Goal: Task Accomplishment & Management: Manage account settings

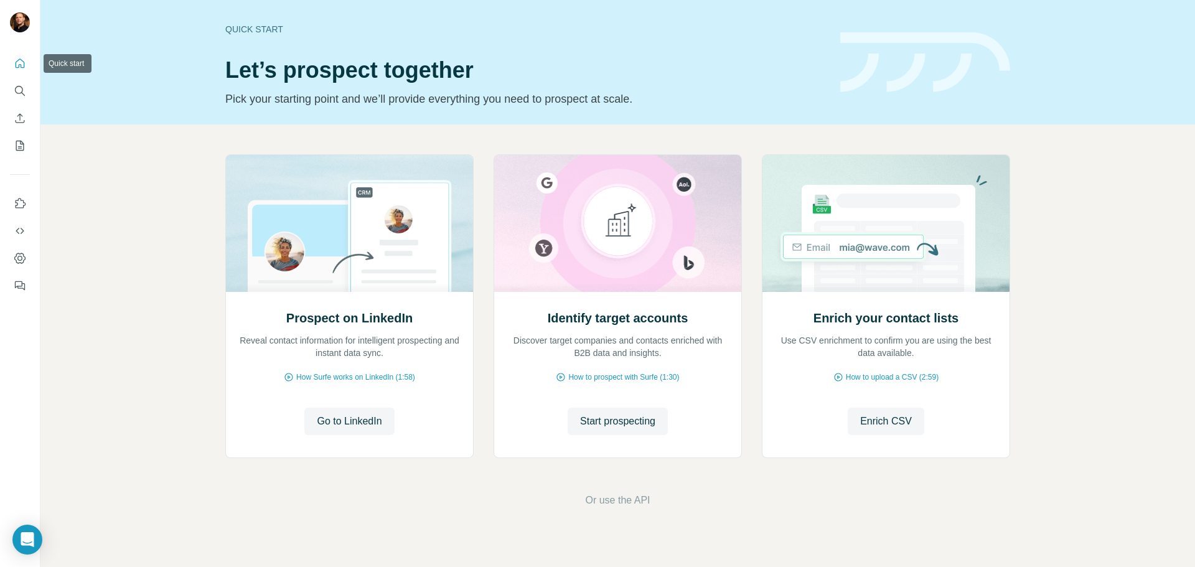
click at [17, 63] on icon "Quick start" at bounding box center [20, 63] width 12 height 12
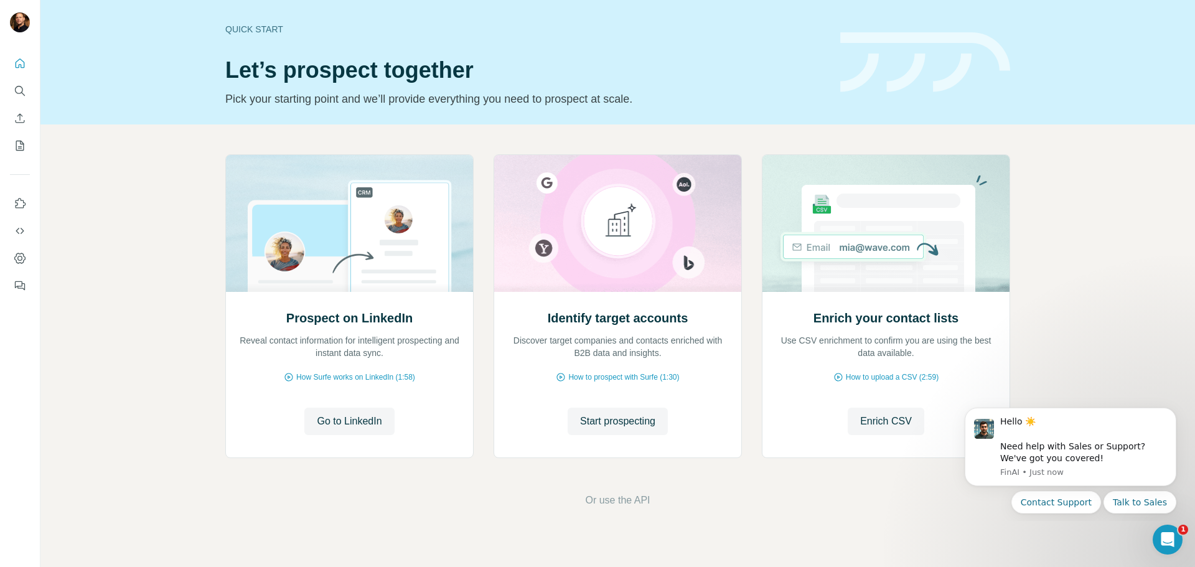
click at [1125, 311] on div "Prospect on LinkedIn Reveal contact information for intelligent prospecting and…" at bounding box center [617, 330] width 1154 height 413
click at [16, 149] on icon "My lists" at bounding box center [20, 146] width 8 height 10
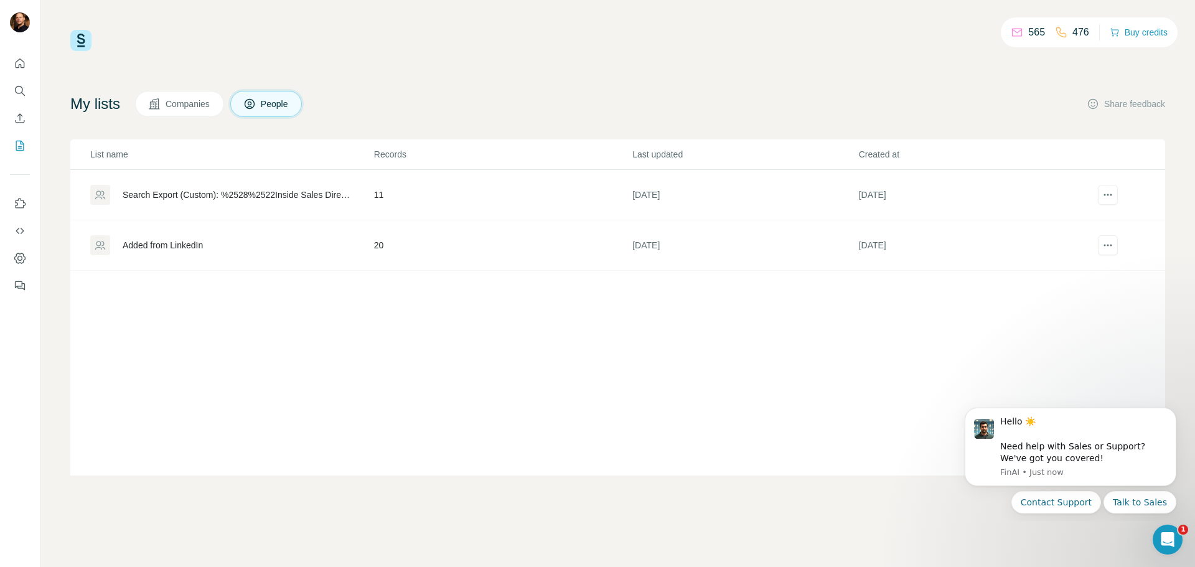
click at [200, 195] on div "Search Export (Custom): %2528%2522Inside Sales Director%2522 OR %2522Director o…" at bounding box center [238, 195] width 230 height 12
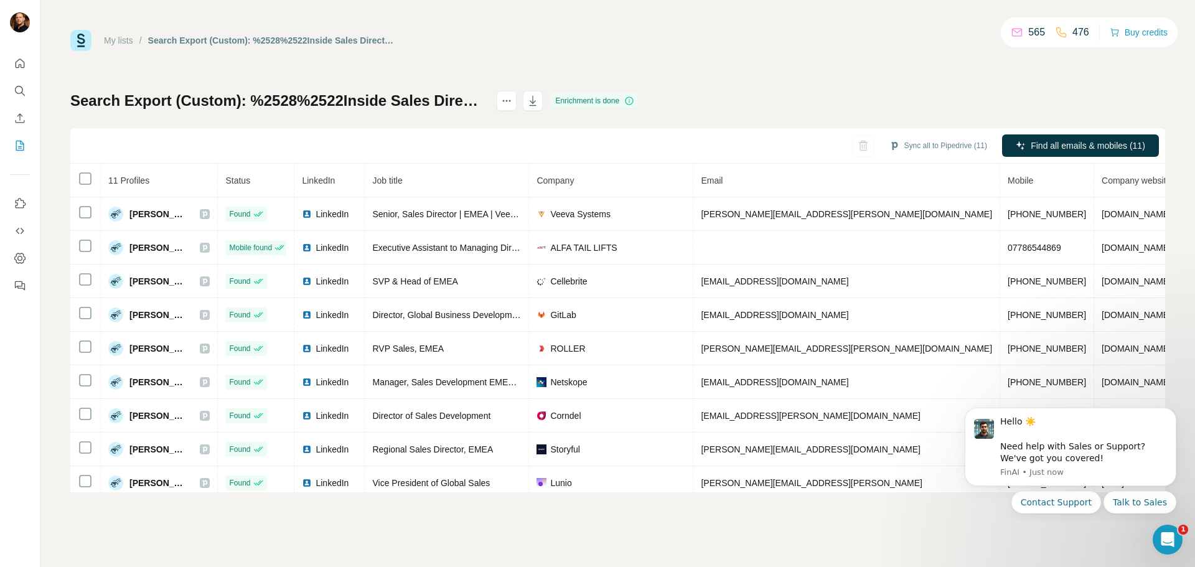
click at [844, 54] on div "My lists / Search Export (Custom): %2528%2522Inside Sales Director%2522 OR %252…" at bounding box center [617, 261] width 1095 height 462
click at [1171, 418] on button "Dismiss notification" at bounding box center [1172, 411] width 16 height 16
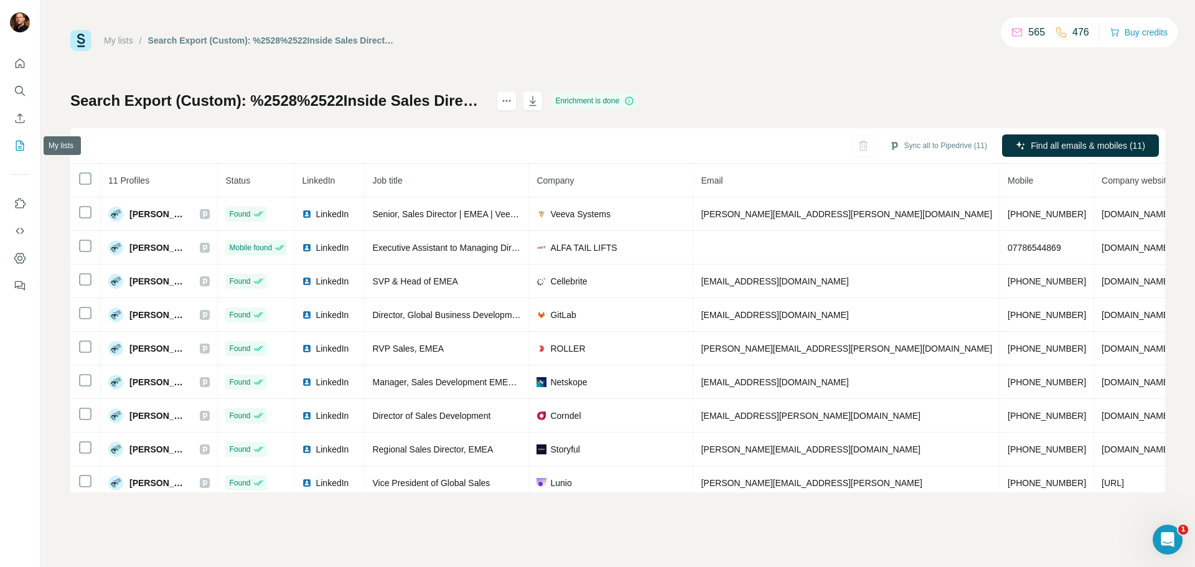
click at [19, 144] on icon "My lists" at bounding box center [20, 145] width 12 height 12
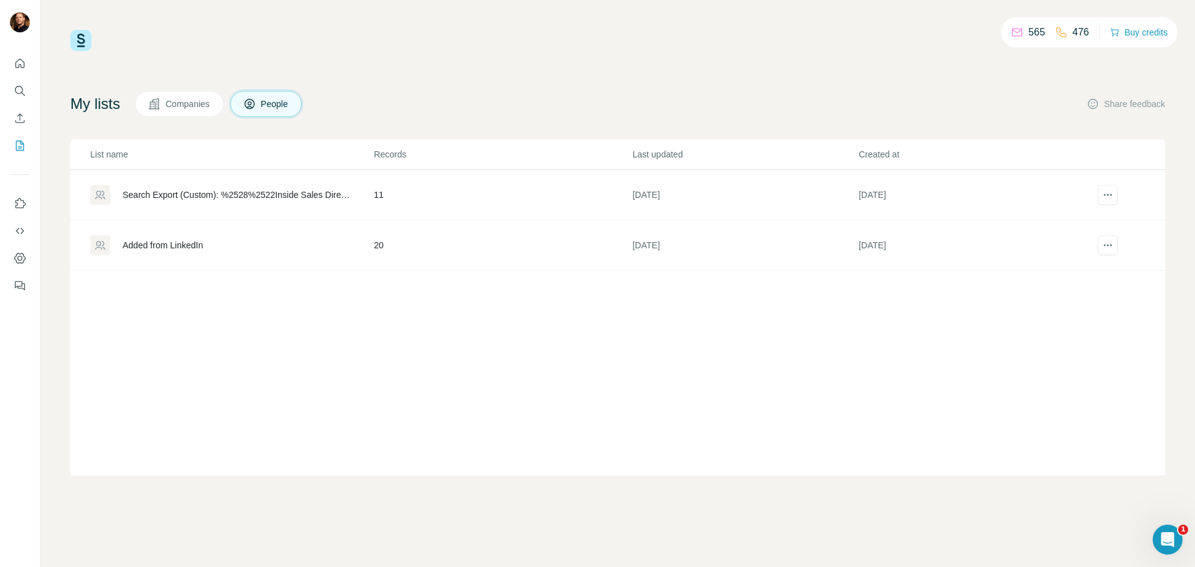
click at [182, 247] on div "Added from LinkedIn" at bounding box center [163, 245] width 80 height 12
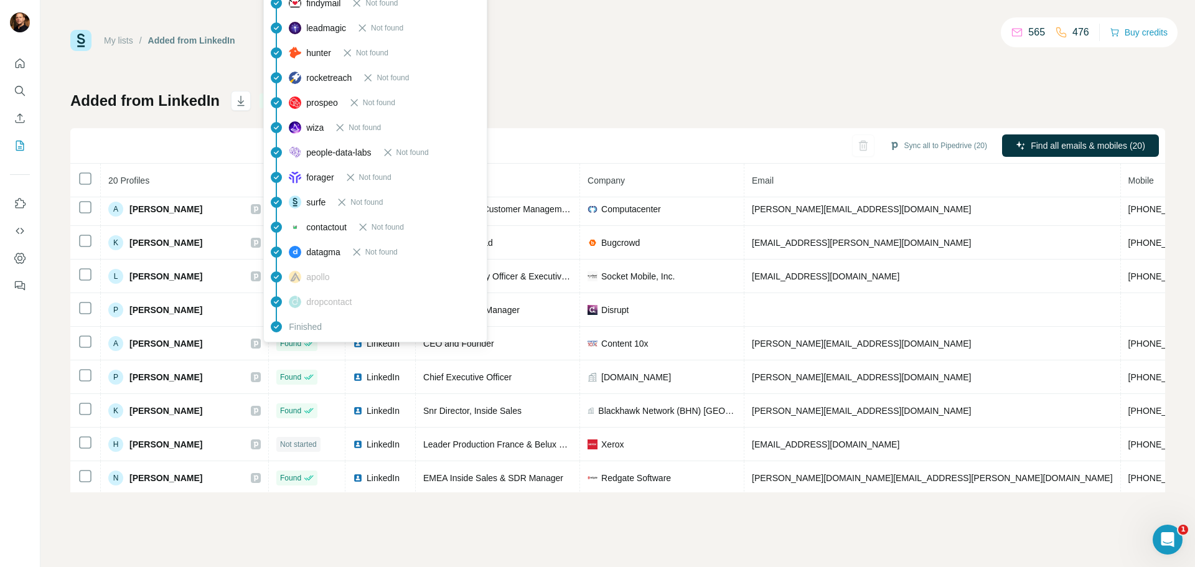
scroll to position [383, 0]
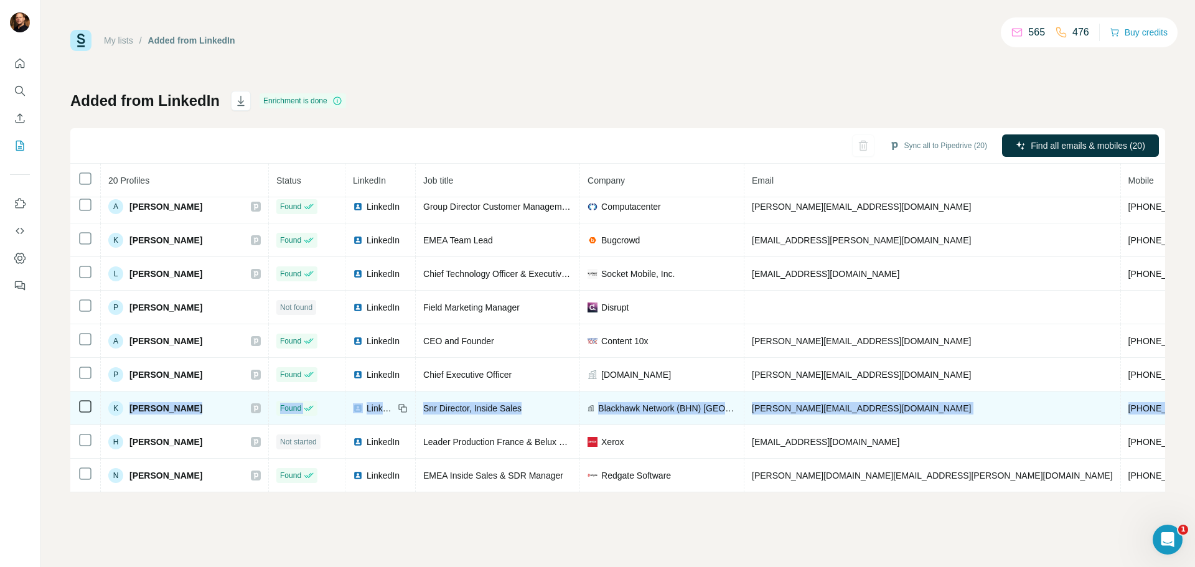
drag, startPoint x: 1020, startPoint y: 398, endPoint x: 130, endPoint y: 399, distance: 889.9
click at [130, 399] on tr "K [PERSON_NAME] Found LinkedIn Snr Director, Inside Sales Blackhawk Network (BH…" at bounding box center [797, 408] width 1455 height 34
copy tr "[PERSON_NAME] Found LinkedIn Snr Director, Inside Sales Blackhawk Network (BHN)…"
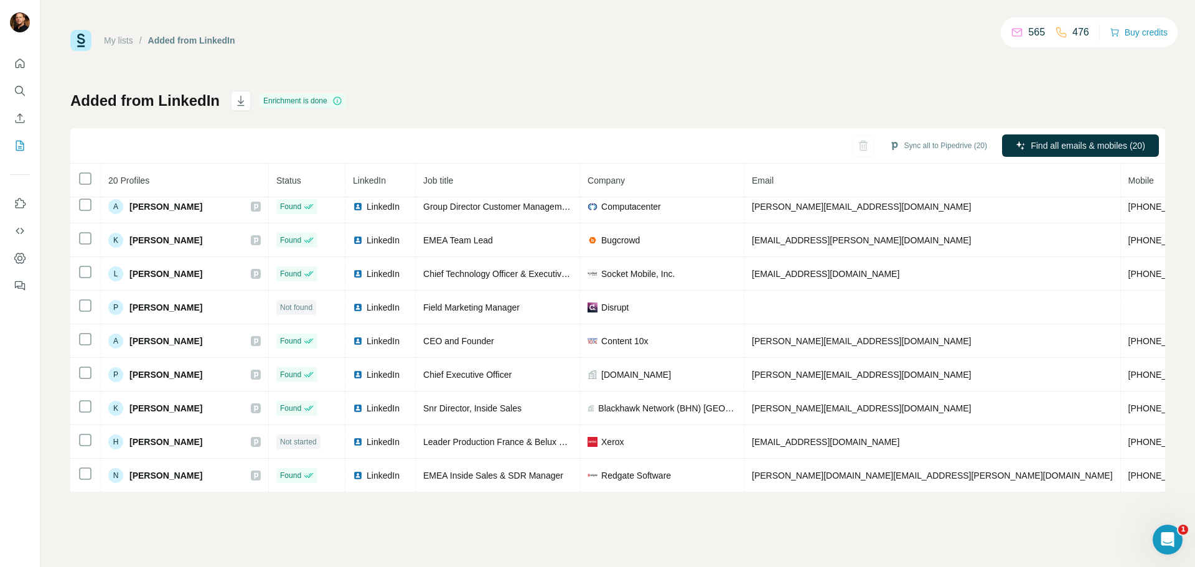
click at [761, 67] on div "My lists / Added from LinkedIn 565 476 Buy credits Added from LinkedIn Enrichme…" at bounding box center [617, 261] width 1095 height 462
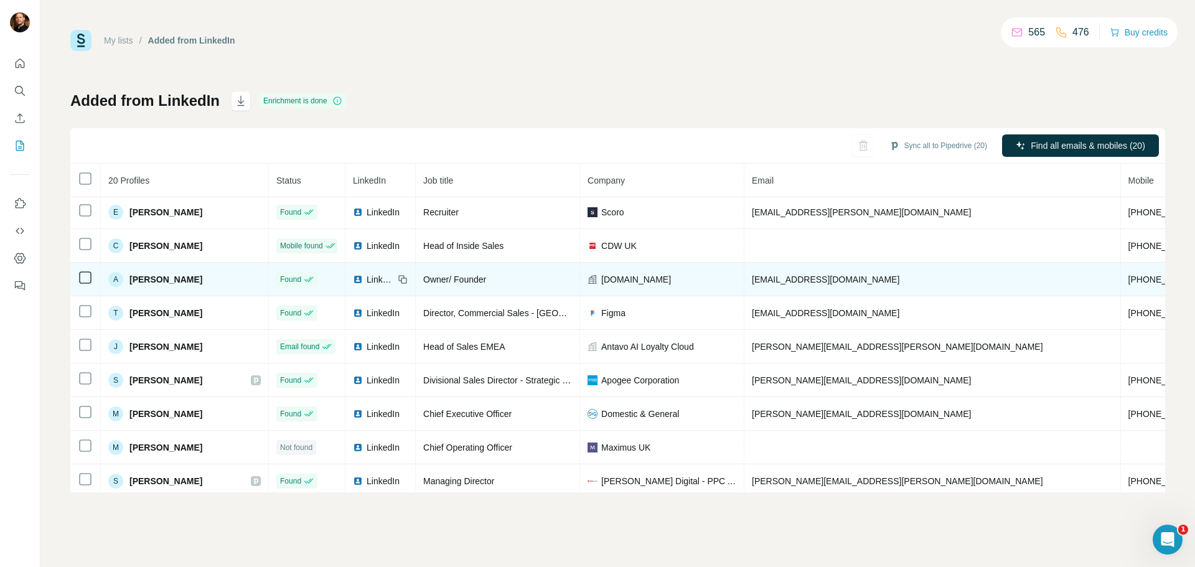
scroll to position [0, 0]
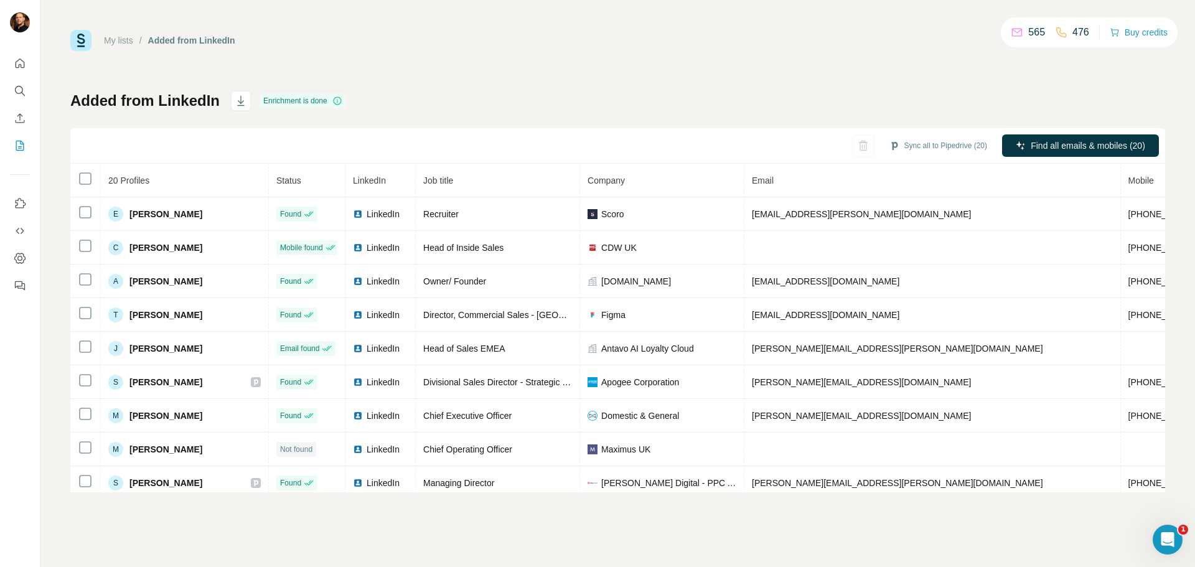
click at [634, 88] on div "My lists / Added from LinkedIn 565 476 Buy credits Added from LinkedIn Enrichme…" at bounding box center [617, 261] width 1095 height 462
click at [532, 50] on div "My lists / Added from LinkedIn 565 476 Buy credits" at bounding box center [617, 40] width 1095 height 21
